Goal: Task Accomplishment & Management: Complete application form

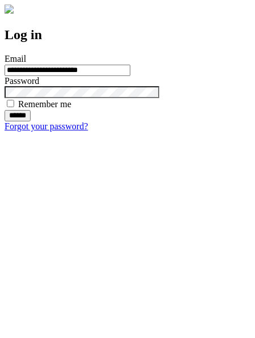
type input "**********"
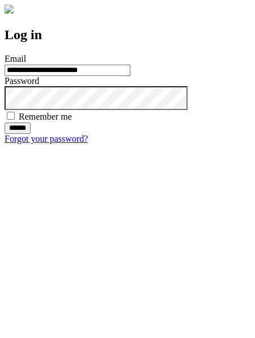
click at [31, 134] on input "******" at bounding box center [18, 128] width 26 height 11
